Goal: Find specific page/section: Find specific page/section

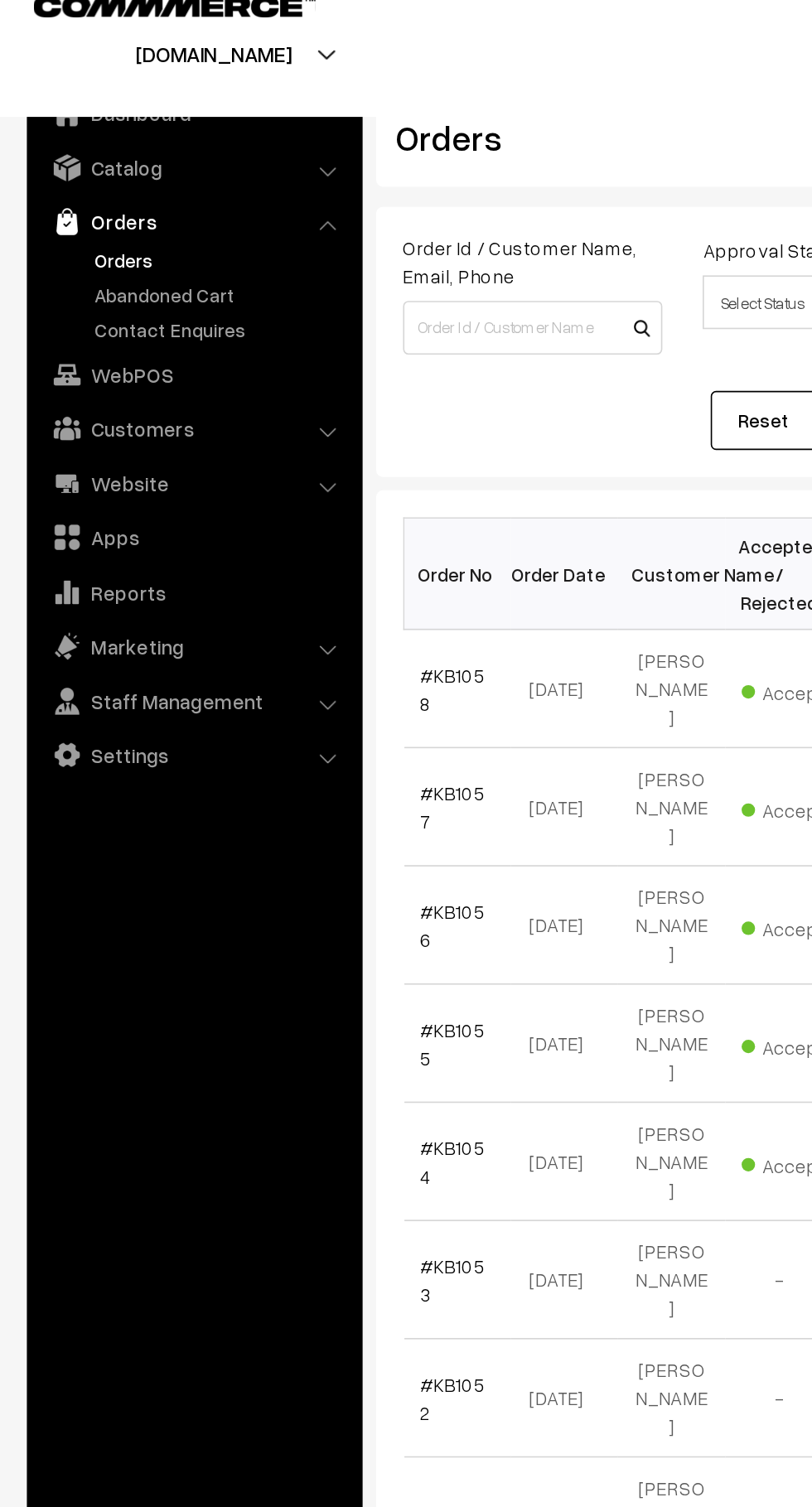
click at [116, 206] on link "Abandoned Cart" at bounding box center [136, 206] width 164 height 17
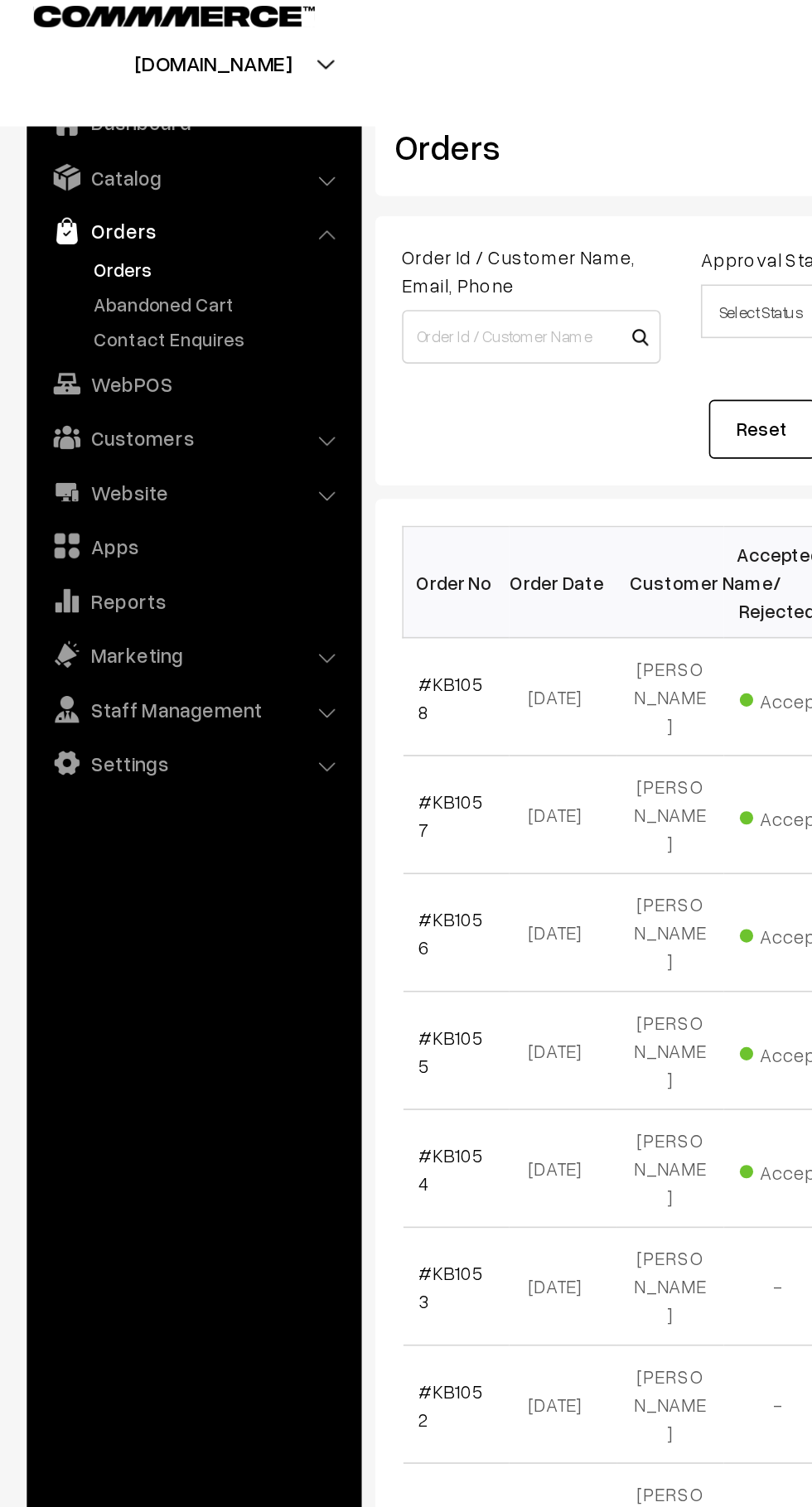
click at [66, 206] on link "Abandoned Cart" at bounding box center [136, 206] width 164 height 17
